Goal: Find specific page/section: Find specific page/section

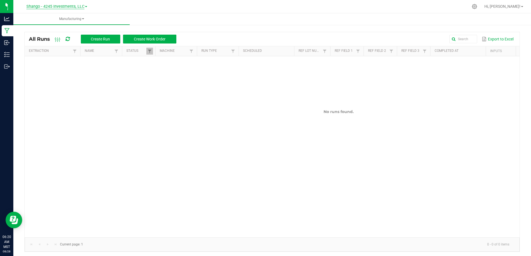
click at [78, 5] on span "Shango - 4245 Investments, LLC" at bounding box center [55, 6] width 58 height 5
click at [85, 17] on link "DXR FINANCE 4 LLC dba True Harvest (Total Health and Wellness)" at bounding box center [56, 19] width 81 height 7
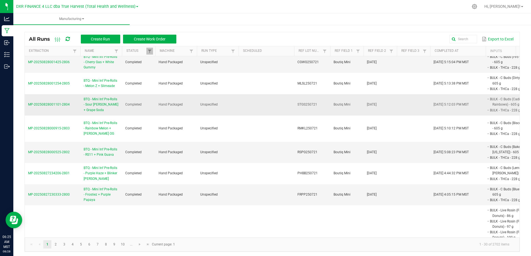
scroll to position [83, 0]
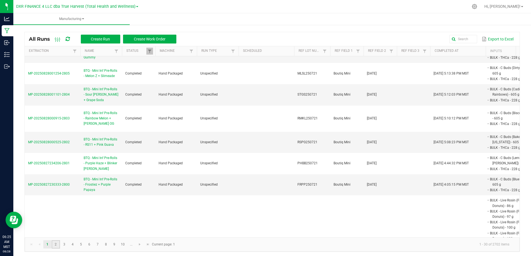
click at [56, 245] on link "2" at bounding box center [56, 245] width 8 height 8
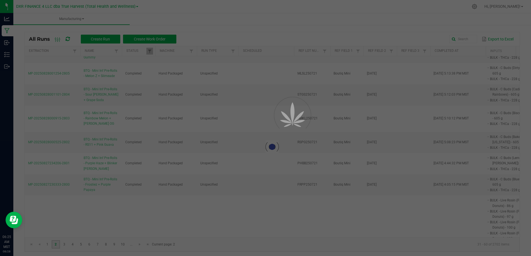
scroll to position [0, 0]
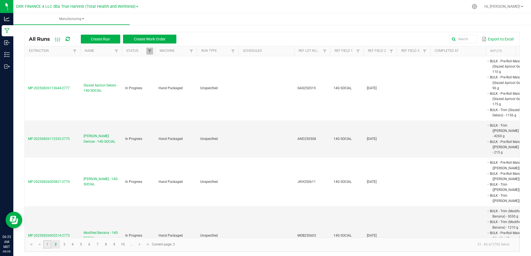
click at [45, 245] on link "1" at bounding box center [47, 245] width 8 height 8
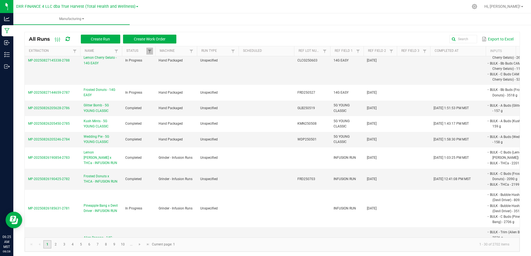
scroll to position [724, 0]
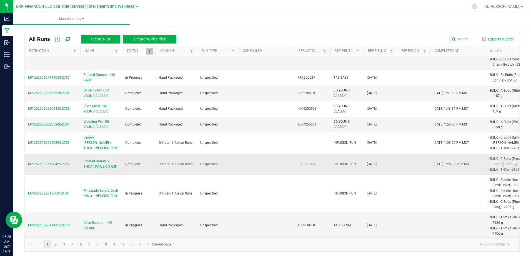
click at [104, 162] on span "Frosted Donuts x THCA - INFUSION RUN" at bounding box center [101, 164] width 35 height 11
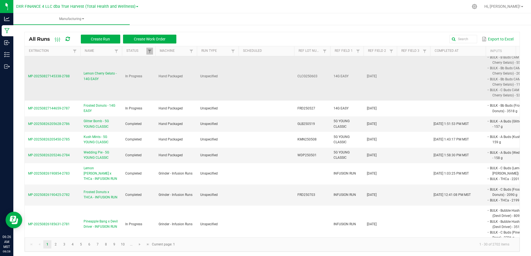
scroll to position [694, 0]
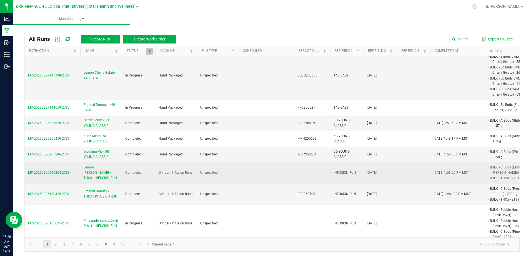
click at [89, 170] on span "Lemon [PERSON_NAME] x THCa - INFUSION RUN" at bounding box center [101, 173] width 35 height 16
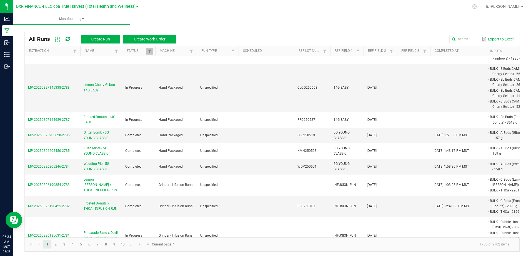
scroll to position [722, 0]
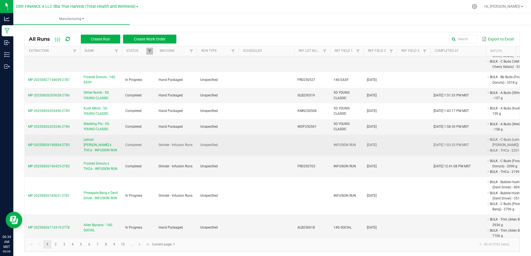
click at [106, 143] on span "Lemon [PERSON_NAME] x THCa - INFUSION RUN" at bounding box center [101, 145] width 35 height 16
